Goal: Task Accomplishment & Management: Use online tool/utility

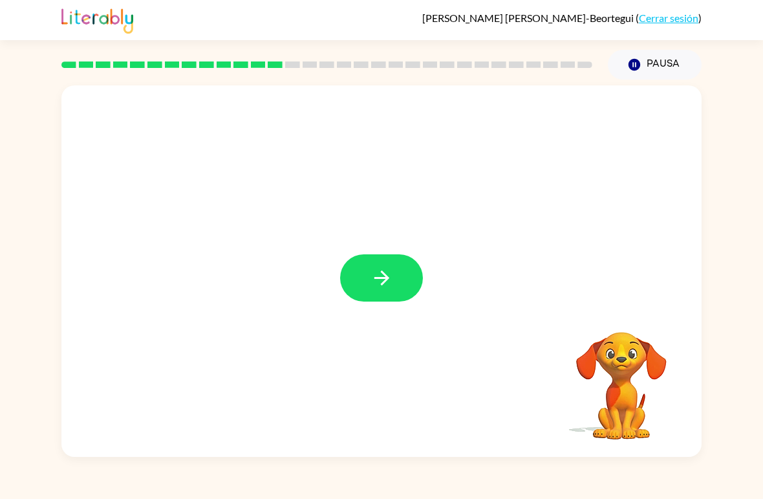
click at [383, 292] on button "button" at bounding box center [381, 277] width 83 height 47
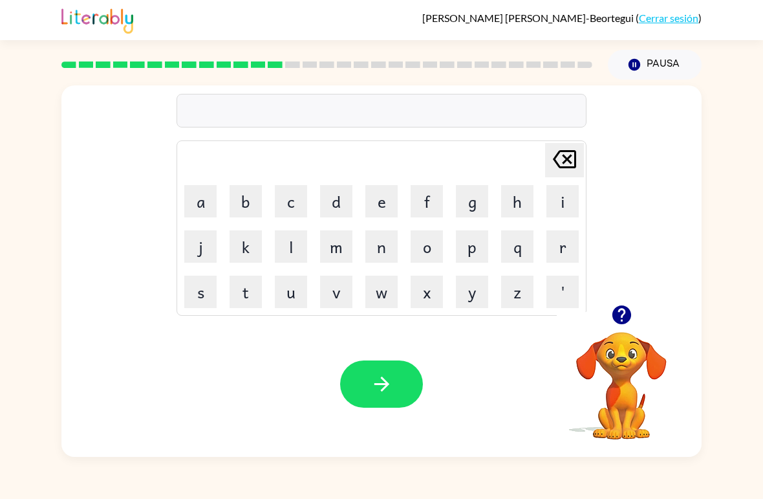
click at [579, 162] on icon "[PERSON_NAME] last character input" at bounding box center [564, 159] width 31 height 31
click at [424, 205] on button "f" at bounding box center [427, 201] width 32 height 32
click at [567, 203] on button "i" at bounding box center [563, 201] width 32 height 32
click at [302, 200] on button "c" at bounding box center [291, 201] width 32 height 32
click at [371, 246] on button "n" at bounding box center [382, 246] width 32 height 32
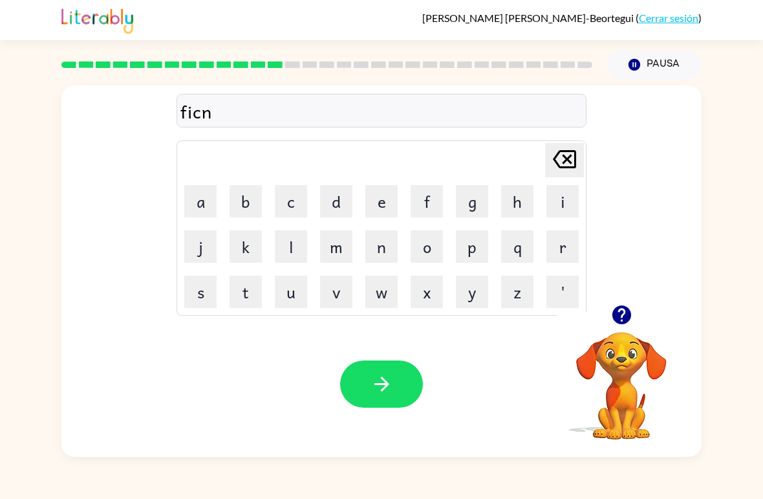
click at [363, 204] on td "e" at bounding box center [382, 201] width 44 height 44
click at [393, 186] on button "e" at bounding box center [382, 201] width 32 height 32
click at [200, 288] on button "s" at bounding box center [200, 292] width 32 height 32
click at [249, 279] on button "t" at bounding box center [246, 292] width 32 height 32
click at [396, 370] on button "button" at bounding box center [381, 383] width 83 height 47
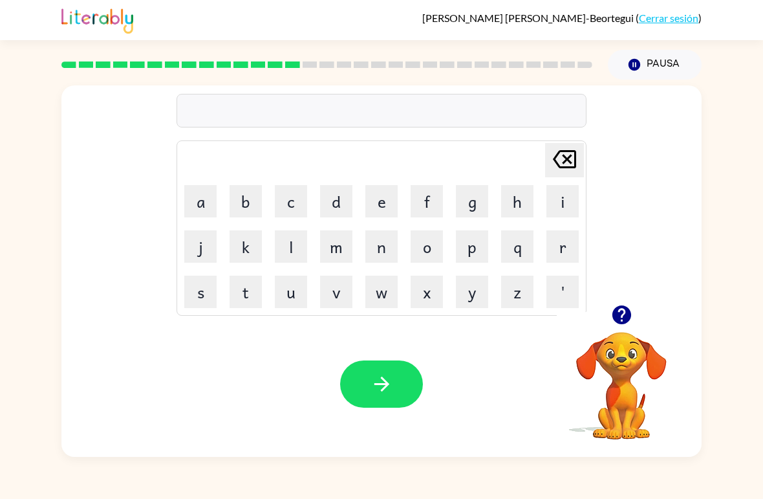
click at [619, 322] on icon "button" at bounding box center [621, 314] width 19 height 19
click at [337, 197] on button "d" at bounding box center [336, 201] width 32 height 32
click at [563, 204] on button "i" at bounding box center [563, 201] width 32 height 32
click at [296, 258] on button "l" at bounding box center [291, 246] width 32 height 32
click at [377, 206] on button "e" at bounding box center [382, 201] width 32 height 32
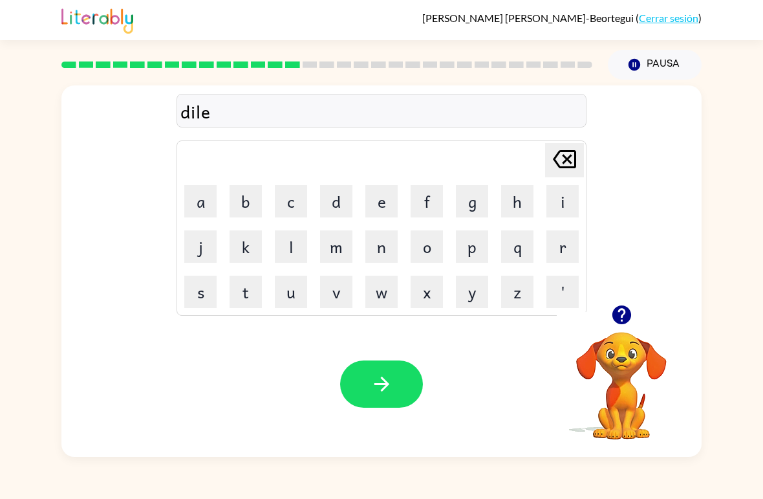
click at [415, 382] on button "button" at bounding box center [381, 383] width 83 height 47
click at [612, 310] on icon "button" at bounding box center [622, 314] width 23 height 23
click at [247, 292] on button "t" at bounding box center [246, 292] width 32 height 32
click at [368, 197] on button "e" at bounding box center [382, 201] width 32 height 32
click at [556, 243] on button "r" at bounding box center [563, 246] width 32 height 32
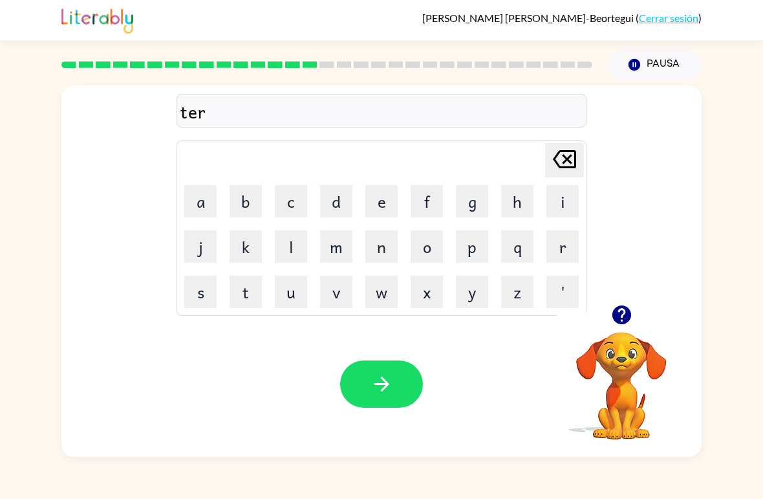
click at [338, 259] on button "m" at bounding box center [336, 246] width 32 height 32
click at [395, 388] on button "button" at bounding box center [381, 383] width 83 height 47
click at [199, 279] on button "s" at bounding box center [200, 292] width 32 height 32
click at [578, 158] on icon "[PERSON_NAME] last character input" at bounding box center [564, 159] width 31 height 31
click at [301, 192] on button "c" at bounding box center [291, 201] width 32 height 32
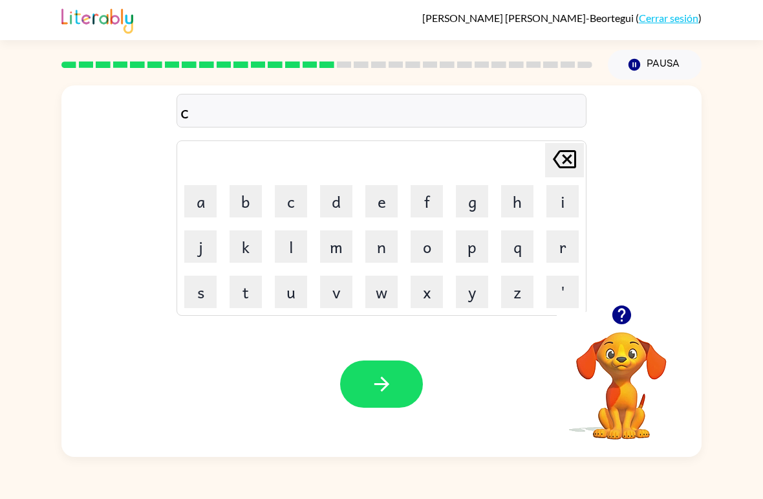
click at [367, 199] on button "e" at bounding box center [382, 201] width 32 height 32
click at [430, 197] on button "f" at bounding box center [427, 201] width 32 height 32
click at [565, 149] on icon "[PERSON_NAME] last character input" at bounding box center [564, 159] width 31 height 31
click at [276, 273] on td "u" at bounding box center [291, 292] width 44 height 44
click at [249, 294] on button "t" at bounding box center [246, 292] width 32 height 32
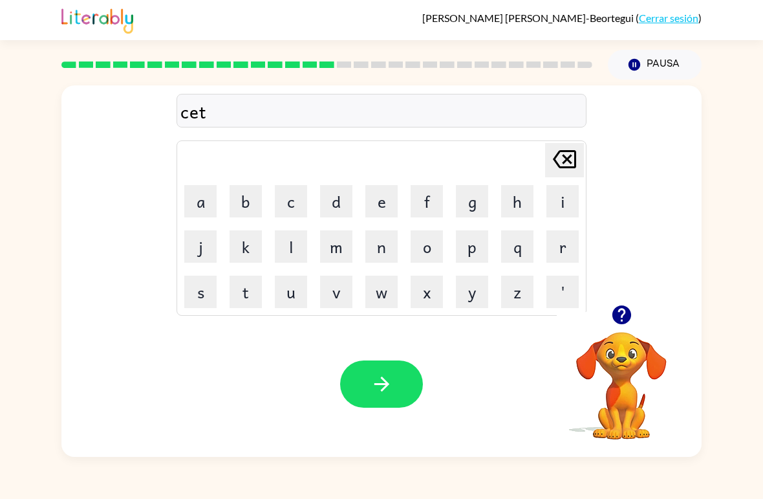
click at [364, 406] on button "button" at bounding box center [381, 383] width 83 height 47
click at [623, 304] on icon "button" at bounding box center [622, 314] width 23 height 23
click at [253, 197] on button "b" at bounding box center [246, 201] width 32 height 32
click at [569, 253] on button "r" at bounding box center [563, 246] width 32 height 32
click at [564, 197] on button "i" at bounding box center [563, 201] width 32 height 32
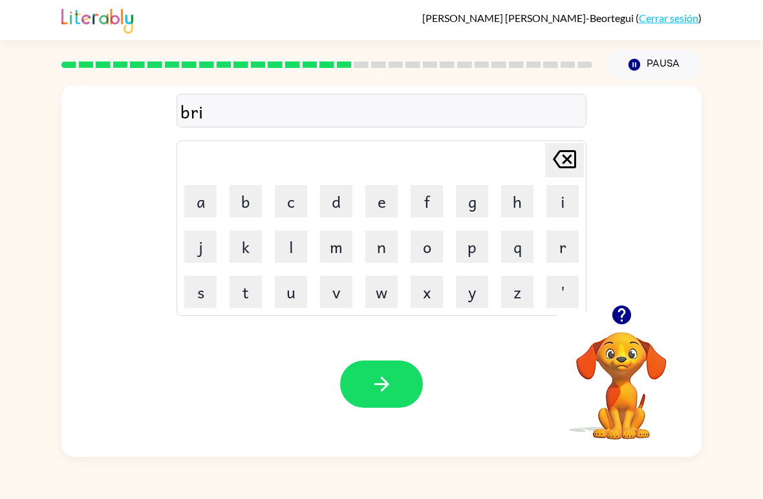
click at [626, 309] on icon "button" at bounding box center [621, 314] width 19 height 19
click at [347, 316] on div "Tu navegador debe admitir la reproducción de archivos .mp4 para usar Literably.…" at bounding box center [381, 384] width 641 height 146
click at [388, 245] on button "n" at bounding box center [382, 246] width 32 height 32
click at [551, 192] on button "i" at bounding box center [563, 201] width 32 height 32
click at [387, 244] on button "n" at bounding box center [382, 246] width 32 height 32
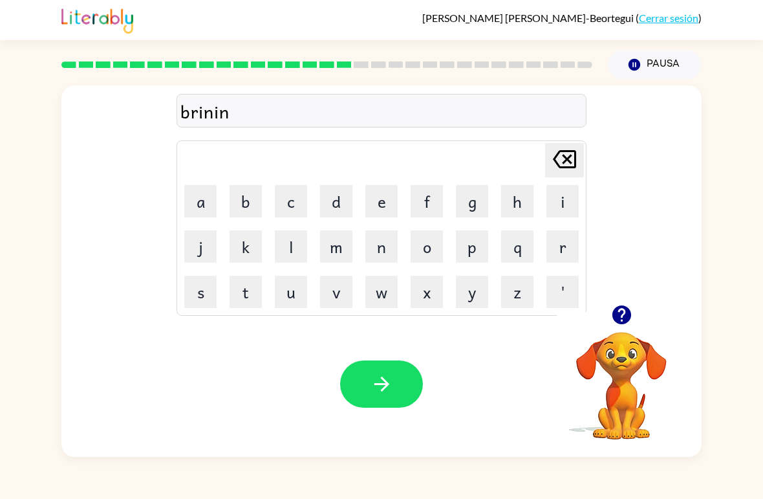
click at [474, 188] on button "g" at bounding box center [472, 201] width 32 height 32
click at [377, 362] on button "button" at bounding box center [381, 383] width 83 height 47
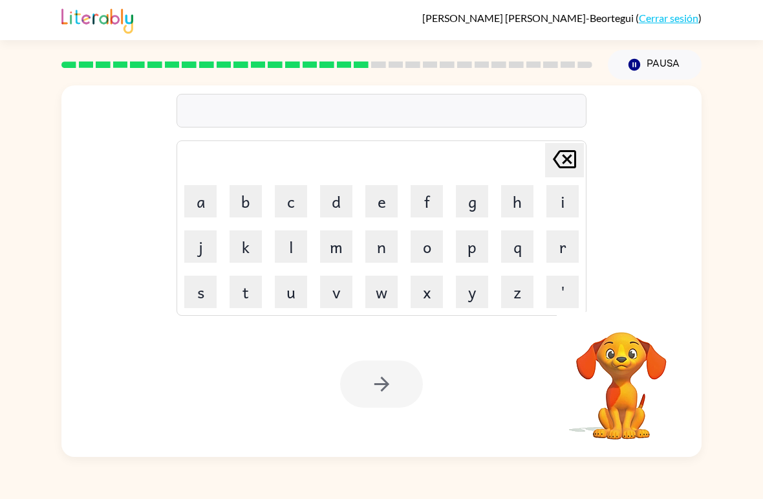
click at [8, 269] on div "[PERSON_NAME] last character input a b c d e f g h i j k l m n o p q r s t u v …" at bounding box center [381, 268] width 763 height 377
click at [624, 319] on icon "button" at bounding box center [621, 314] width 19 height 19
click at [619, 328] on button "button" at bounding box center [622, 314] width 33 height 33
click at [634, 322] on button "button" at bounding box center [622, 314] width 33 height 33
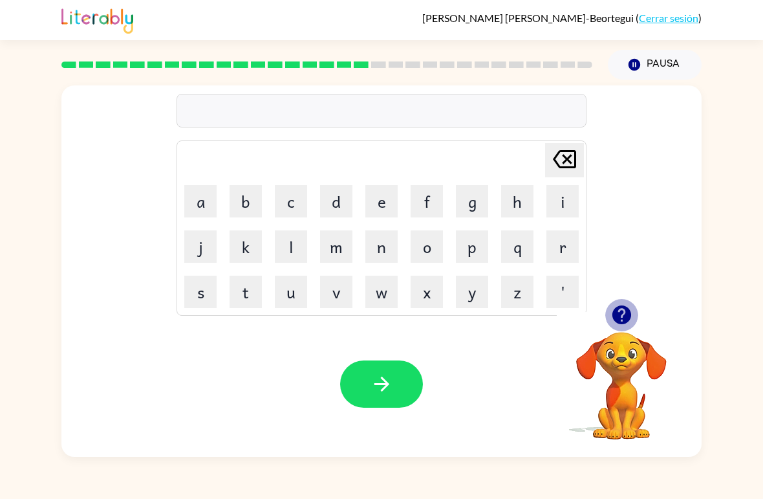
click at [621, 313] on icon "button" at bounding box center [621, 314] width 19 height 19
click at [468, 243] on button "p" at bounding box center [472, 246] width 32 height 32
click at [289, 243] on button "l" at bounding box center [291, 246] width 32 height 32
click at [206, 198] on button "a" at bounding box center [200, 201] width 32 height 32
click at [197, 296] on button "s" at bounding box center [200, 292] width 32 height 32
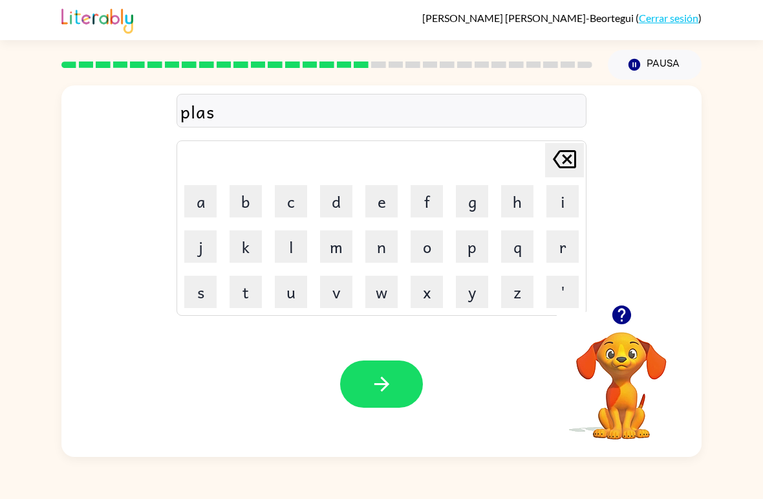
click at [246, 295] on button "t" at bounding box center [246, 292] width 32 height 32
click at [578, 212] on button "i" at bounding box center [563, 201] width 32 height 32
click at [291, 212] on button "c" at bounding box center [291, 201] width 32 height 32
click at [389, 389] on icon "button" at bounding box center [382, 384] width 23 height 23
click at [619, 305] on icon "button" at bounding box center [622, 314] width 23 height 23
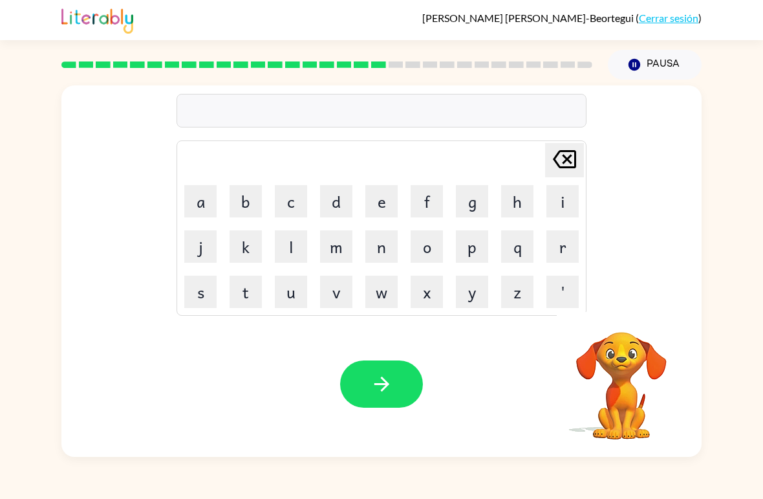
click at [289, 203] on button "c" at bounding box center [291, 201] width 32 height 32
click at [569, 166] on icon "[PERSON_NAME] last character input" at bounding box center [564, 159] width 31 height 31
click at [330, 215] on button "d" at bounding box center [336, 201] width 32 height 32
click at [559, 215] on button "i" at bounding box center [563, 201] width 32 height 32
click at [630, 317] on icon "button" at bounding box center [621, 314] width 19 height 19
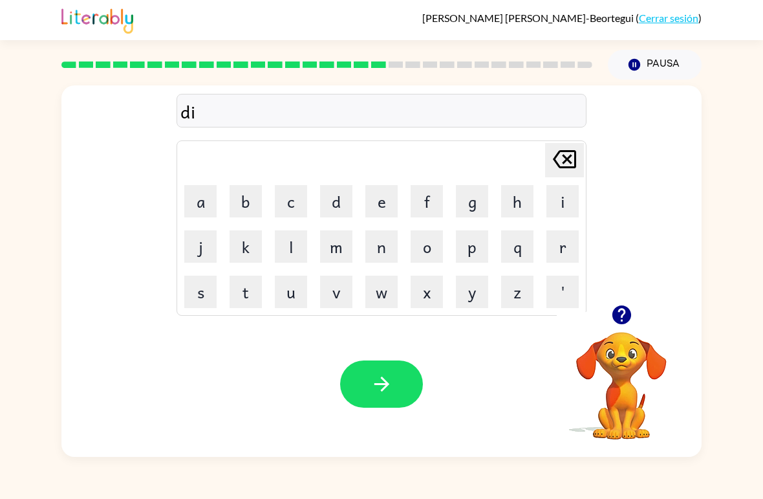
click at [745, 364] on div "di [PERSON_NAME] last character input a b c d e f g h i j k l m n o p q r s t u…" at bounding box center [381, 268] width 763 height 377
click at [685, 393] on video "Tu navegador debe admitir la reproducción de archivos .mp4 para usar Literably.…" at bounding box center [621, 376] width 129 height 129
click at [711, 406] on div "di [PERSON_NAME] last character input a b c d e f g h i j k l m n o p q r s t u…" at bounding box center [381, 268] width 763 height 377
click at [624, 320] on icon "button" at bounding box center [621, 314] width 19 height 19
click at [193, 288] on button "s" at bounding box center [200, 292] width 32 height 32
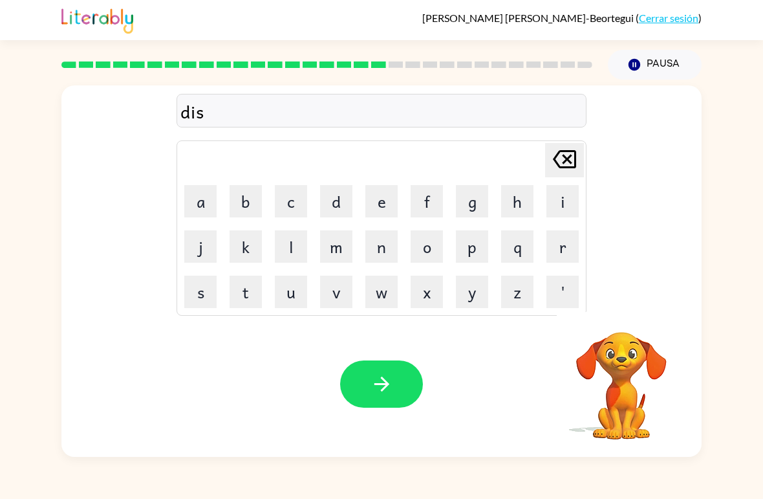
click at [526, 248] on button "q" at bounding box center [517, 246] width 32 height 32
click at [560, 159] on icon "[PERSON_NAME] last character input" at bounding box center [564, 159] width 31 height 31
click at [470, 243] on button "p" at bounding box center [472, 246] width 32 height 32
click at [622, 314] on icon "button" at bounding box center [621, 314] width 19 height 19
click at [292, 250] on button "l" at bounding box center [291, 246] width 32 height 32
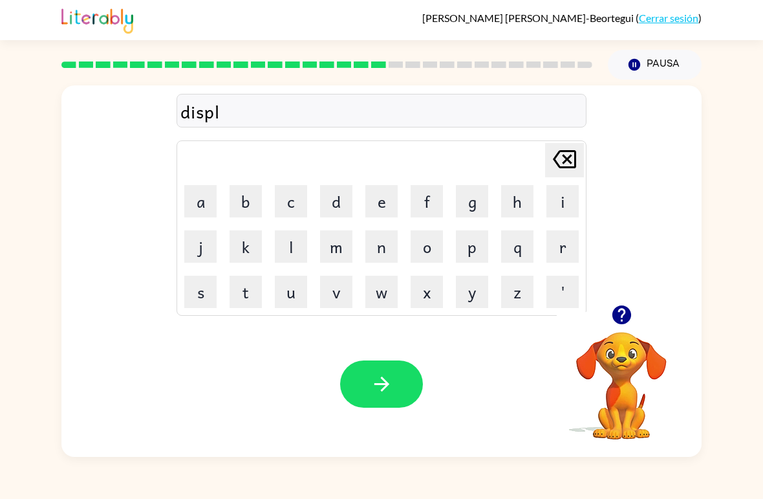
click at [631, 314] on icon "button" at bounding box center [622, 314] width 23 height 23
click at [375, 192] on button "e" at bounding box center [382, 201] width 32 height 32
click at [564, 205] on button "i" at bounding box center [563, 201] width 32 height 32
click at [560, 155] on icon "[PERSON_NAME] last character input" at bounding box center [564, 159] width 31 height 31
click at [556, 187] on button "i" at bounding box center [563, 201] width 32 height 32
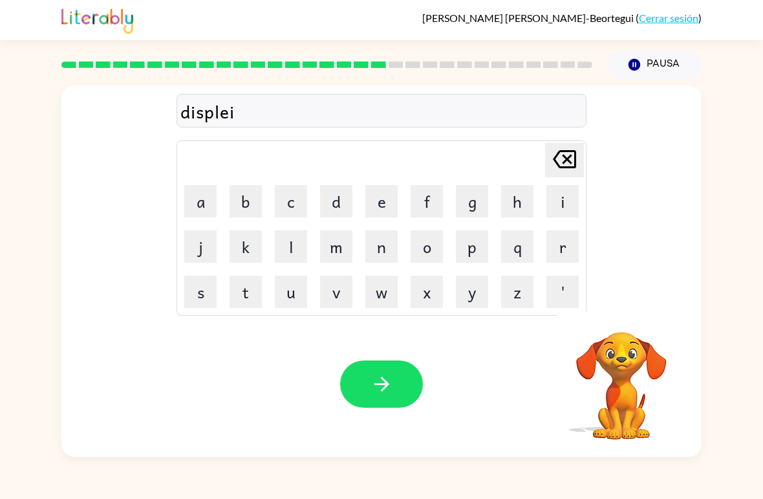
click at [382, 388] on icon "button" at bounding box center [382, 384] width 23 height 23
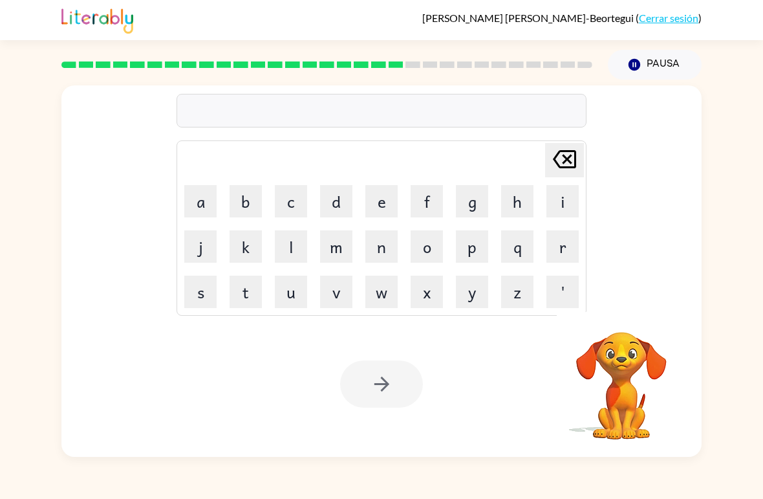
click at [19, 161] on div "[PERSON_NAME] last character input a b c d e f g h i j k l m n o p q r s t u v …" at bounding box center [381, 268] width 763 height 377
click at [631, 322] on icon "button" at bounding box center [622, 314] width 23 height 23
click at [19, 160] on div "[PERSON_NAME] last character input a b c d e f g h i j k l m n o p q r s t u v …" at bounding box center [381, 268] width 763 height 377
click at [338, 210] on button "d" at bounding box center [336, 201] width 32 height 32
click at [441, 242] on button "o" at bounding box center [427, 246] width 32 height 32
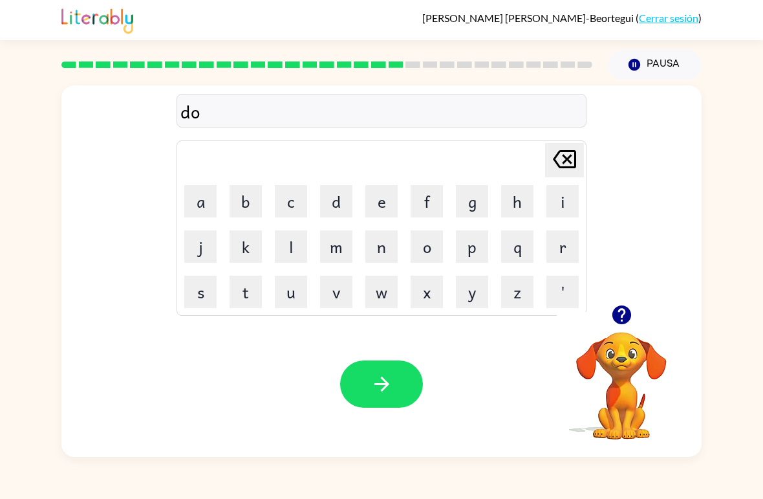
click at [389, 259] on button "n" at bounding box center [382, 246] width 32 height 32
click at [432, 234] on button "o" at bounding box center [427, 246] width 32 height 32
click at [401, 382] on button "button" at bounding box center [381, 383] width 83 height 47
click at [726, 90] on div "[PERSON_NAME] last character input a b c d e f g h i j k l m n o p q r s t u v …" at bounding box center [381, 268] width 763 height 377
click at [729, 59] on div "[PERSON_NAME] ( Cerrar sesión ) Pausa Pausa Delete Delete last character input …" at bounding box center [381, 249] width 763 height 499
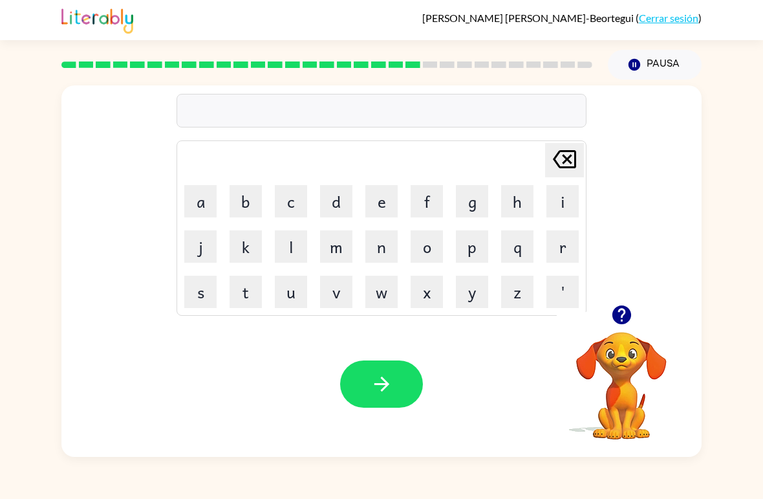
click at [644, 68] on button "Pausa Pausa" at bounding box center [655, 65] width 94 height 30
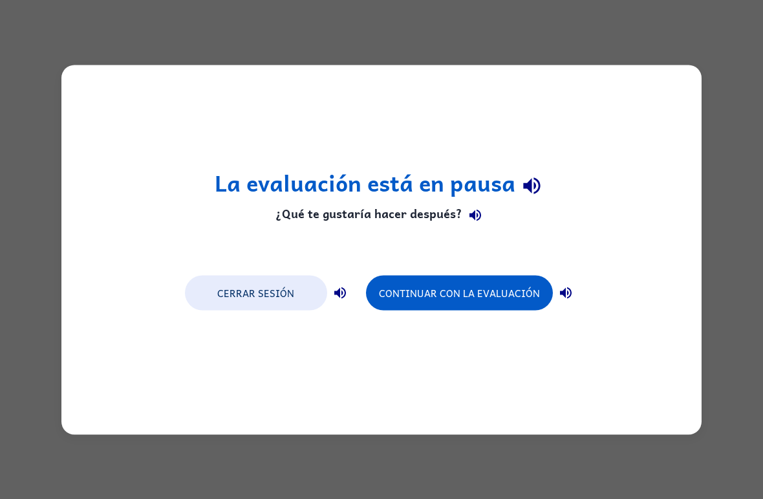
click at [538, 287] on button "Continuar con la evaluación" at bounding box center [459, 292] width 187 height 35
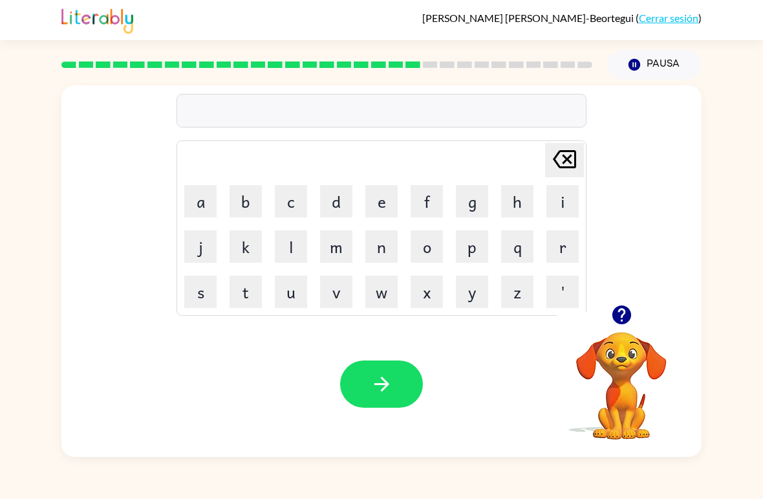
click at [278, 256] on button "l" at bounding box center [291, 246] width 32 height 32
click at [308, 276] on td "u" at bounding box center [291, 292] width 44 height 44
click at [390, 377] on icon "button" at bounding box center [382, 384] width 23 height 23
click at [622, 318] on icon "button" at bounding box center [621, 314] width 19 height 19
click at [567, 252] on button "r" at bounding box center [563, 246] width 32 height 32
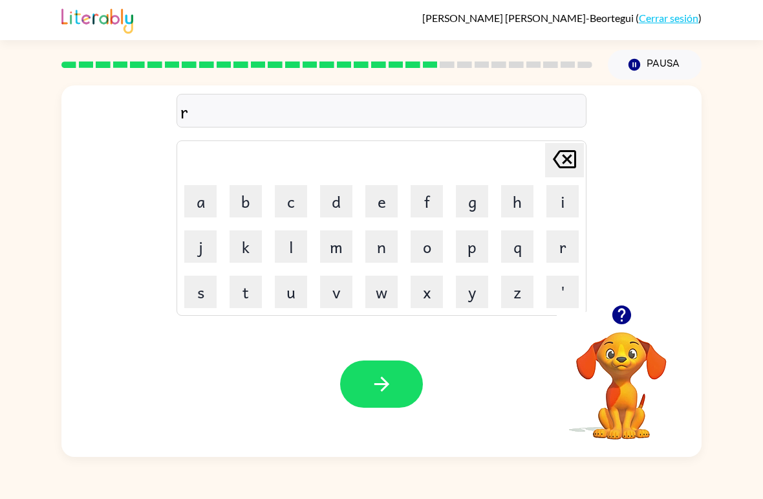
click at [242, 150] on td "[PERSON_NAME] last character input" at bounding box center [382, 160] width 406 height 36
click at [699, 464] on div "[PERSON_NAME] ( Cerrar sesión ) Pausa Pausa r Delete Delete last character inpu…" at bounding box center [381, 249] width 763 height 499
click at [52, 168] on div "r [PERSON_NAME] last character input a b c d e f g h i j k l m n o p q r s t u …" at bounding box center [381, 268] width 763 height 377
click at [52, 167] on div "r [PERSON_NAME] last character input a b c d e f g h i j k l m n o p q r s t u …" at bounding box center [381, 268] width 763 height 377
click at [244, 261] on button "k" at bounding box center [246, 246] width 32 height 32
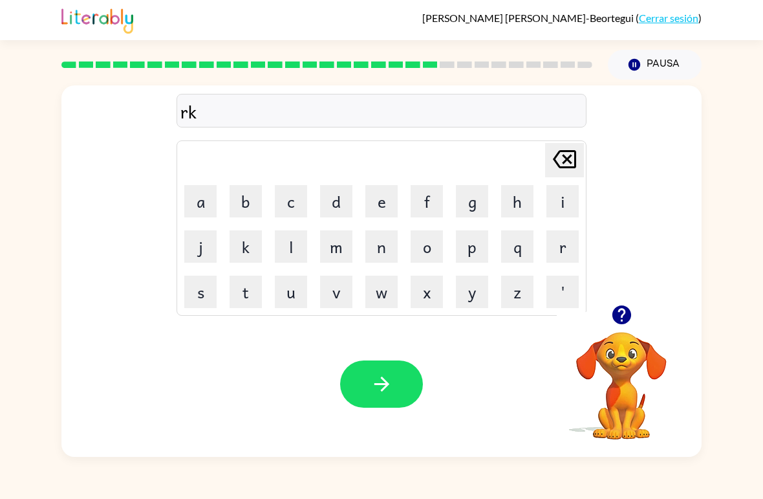
click at [379, 271] on td "w" at bounding box center [382, 292] width 44 height 44
click at [283, 239] on button "l" at bounding box center [291, 246] width 32 height 32
click at [562, 164] on icon "[PERSON_NAME] last character input" at bounding box center [564, 159] width 31 height 31
click at [574, 166] on icon "[PERSON_NAME] last character input" at bounding box center [564, 159] width 31 height 31
click at [574, 165] on icon "[PERSON_NAME] last character input" at bounding box center [564, 159] width 31 height 31
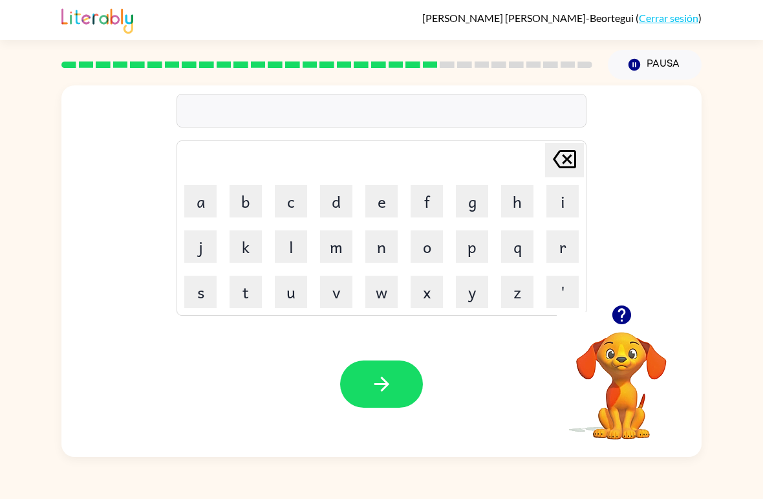
click at [580, 165] on button "[PERSON_NAME] last character input" at bounding box center [564, 160] width 39 height 34
click at [625, 305] on icon "button" at bounding box center [622, 314] width 23 height 23
click at [374, 262] on button "n" at bounding box center [382, 246] width 32 height 32
click at [565, 156] on icon at bounding box center [564, 159] width 23 height 18
click at [496, 377] on div "Tu navegador debe admitir la reproducción de archivos .mp4 para usar Literably.…" at bounding box center [381, 384] width 641 height 146
